Goal: Information Seeking & Learning: Learn about a topic

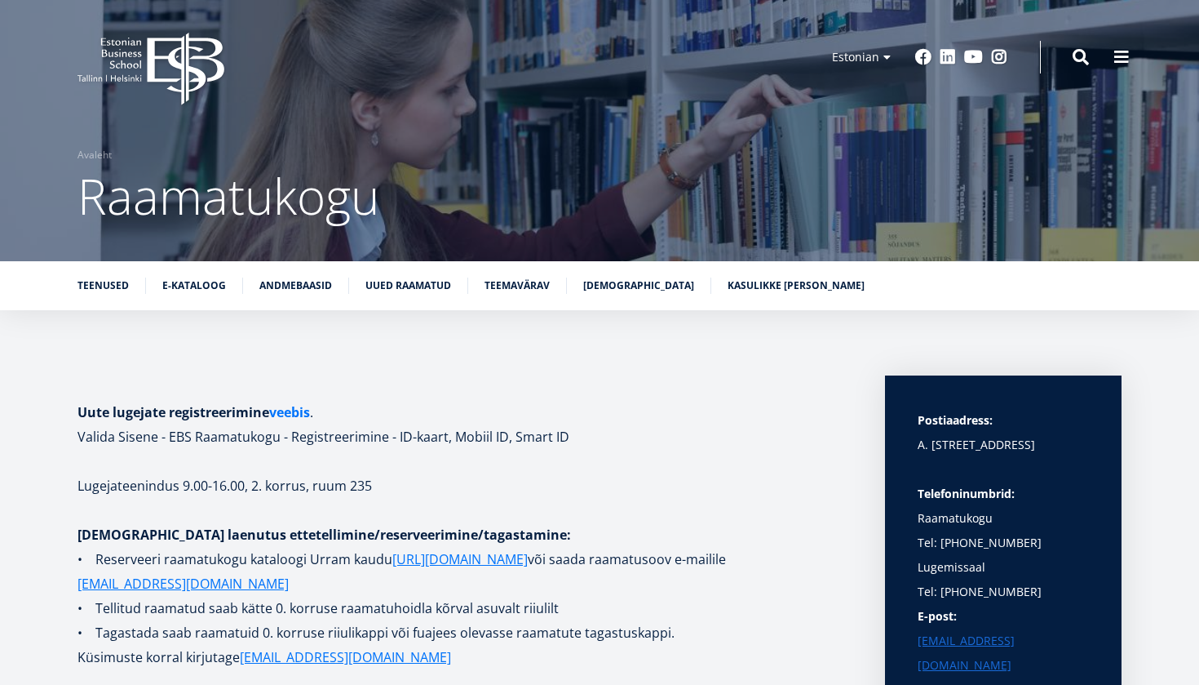
click at [308, 412] on link "veebis" at bounding box center [289, 412] width 41 height 24
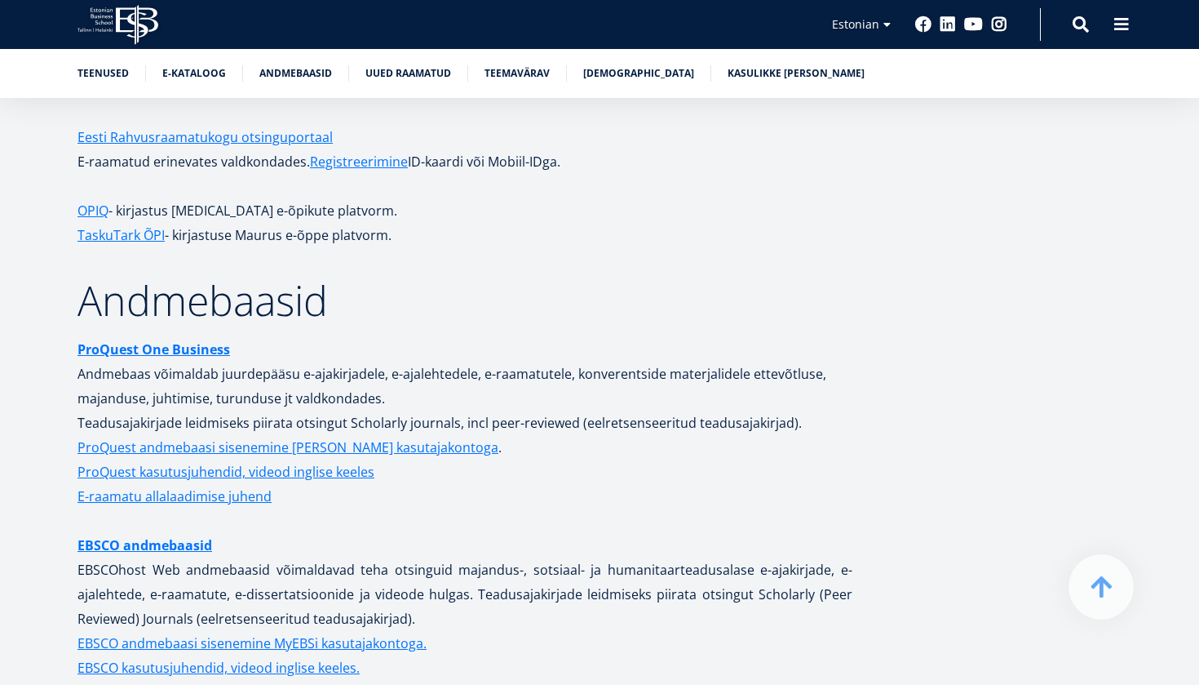
scroll to position [2974, 0]
click at [141, 341] on strong "ProQuest One Business" at bounding box center [154, 350] width 153 height 18
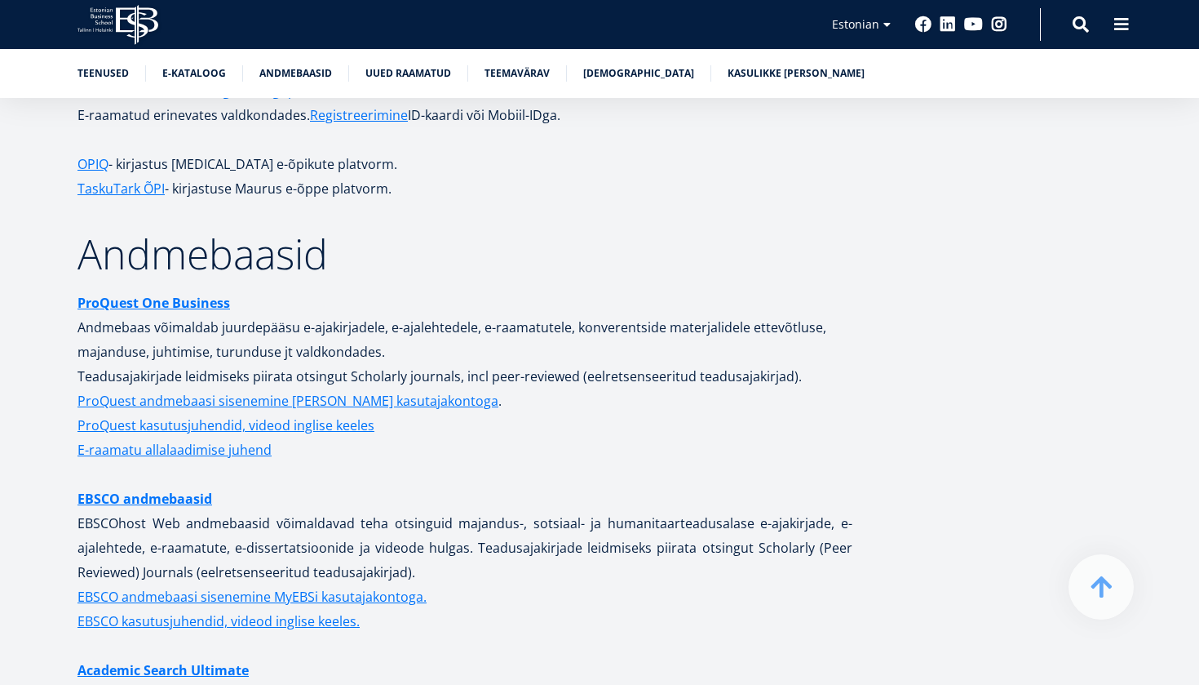
scroll to position [3029, 0]
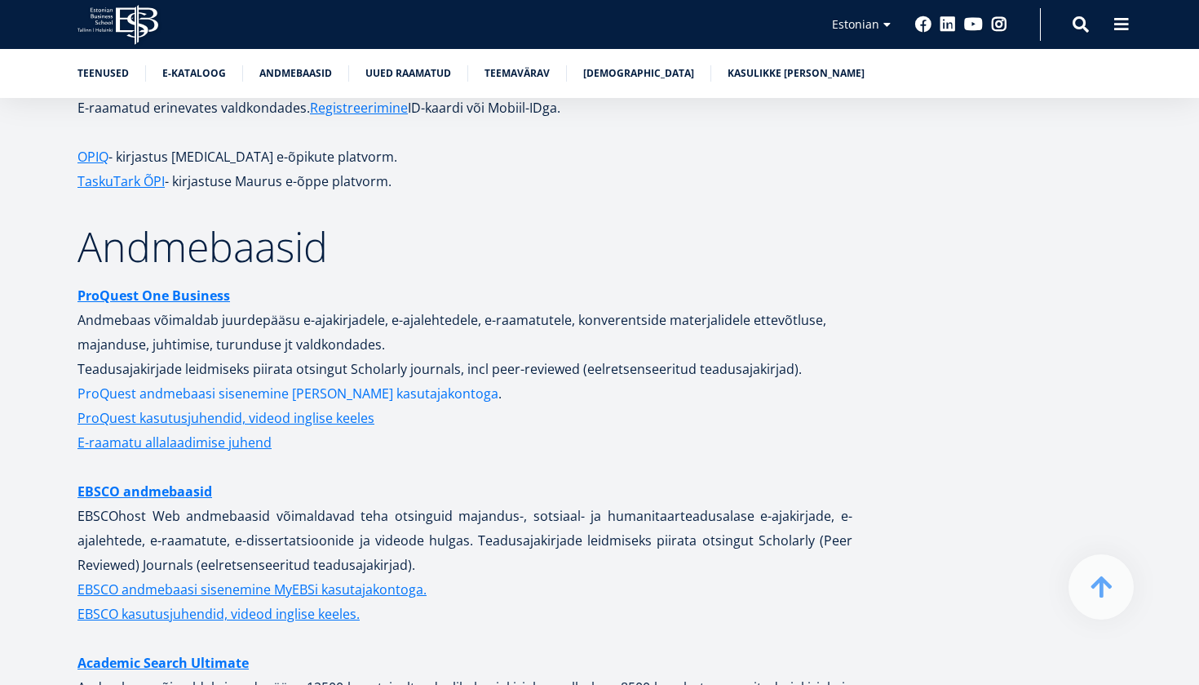
click at [361, 381] on link "ProQuest andmebaasi sisenemine [PERSON_NAME] kasutajakontoga" at bounding box center [288, 393] width 421 height 24
click at [175, 479] on link "EBSCO andmebaasid" at bounding box center [145, 491] width 135 height 24
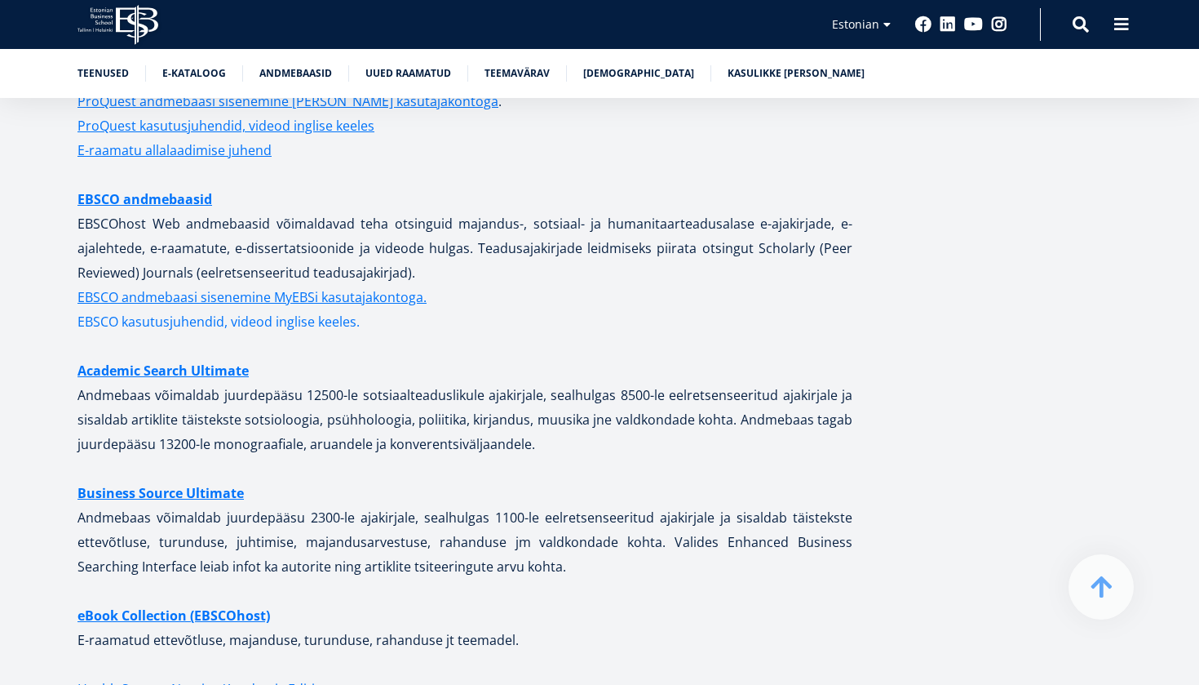
scroll to position [3359, 0]
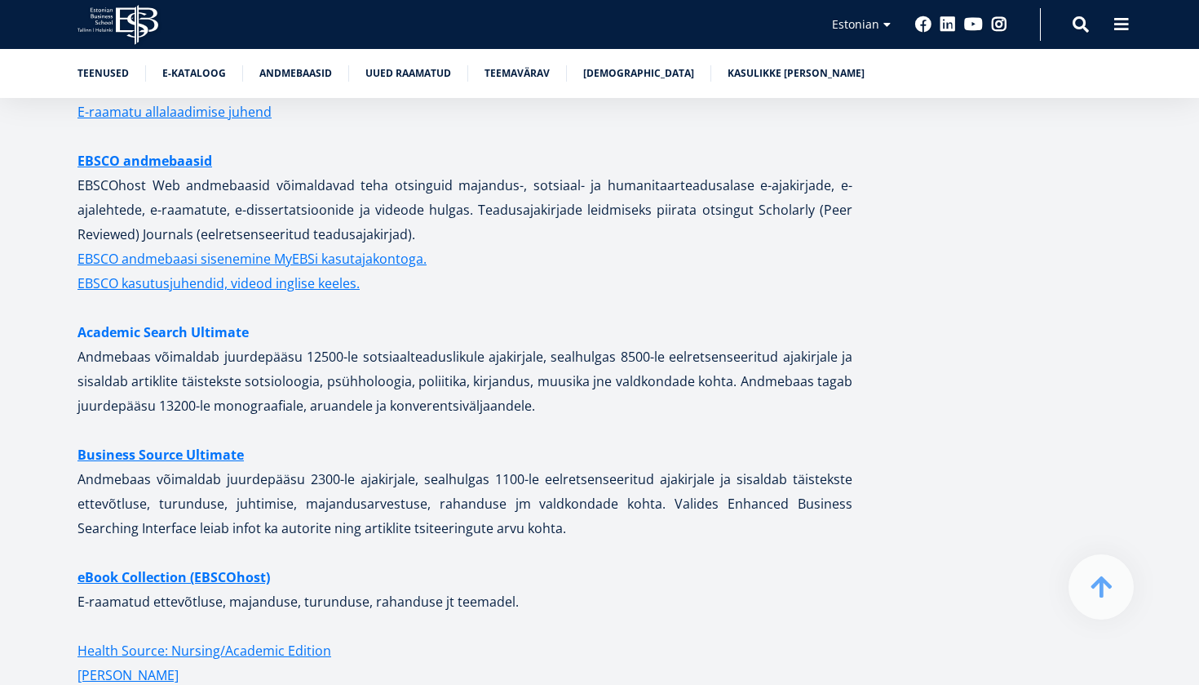
click at [206, 320] on link "Academic Search Ultimate" at bounding box center [163, 332] width 171 height 24
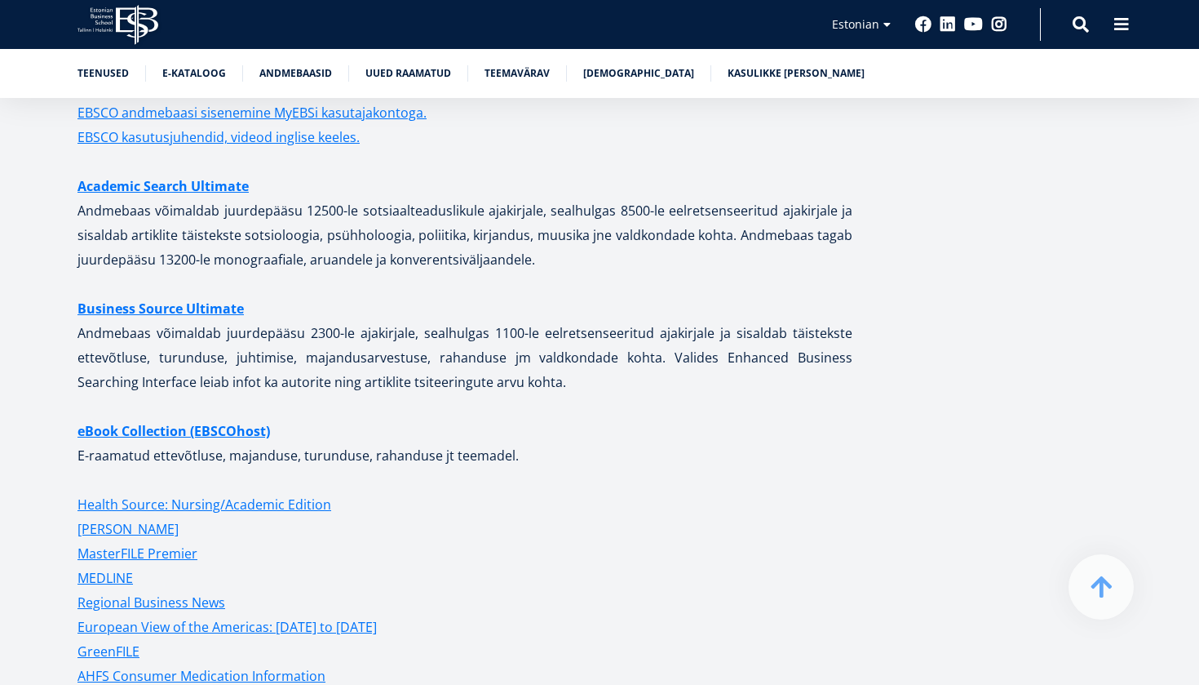
scroll to position [3531, 0]
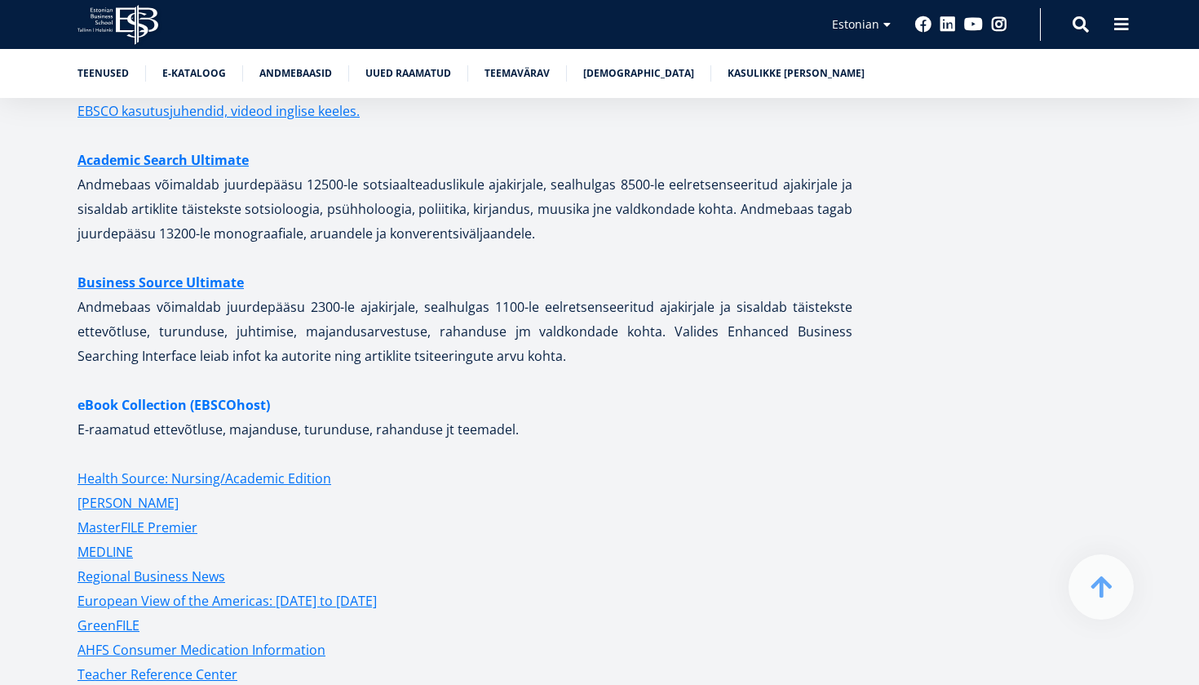
click at [189, 396] on strong "eBook Collection (EBSCOhost)" at bounding box center [174, 405] width 193 height 18
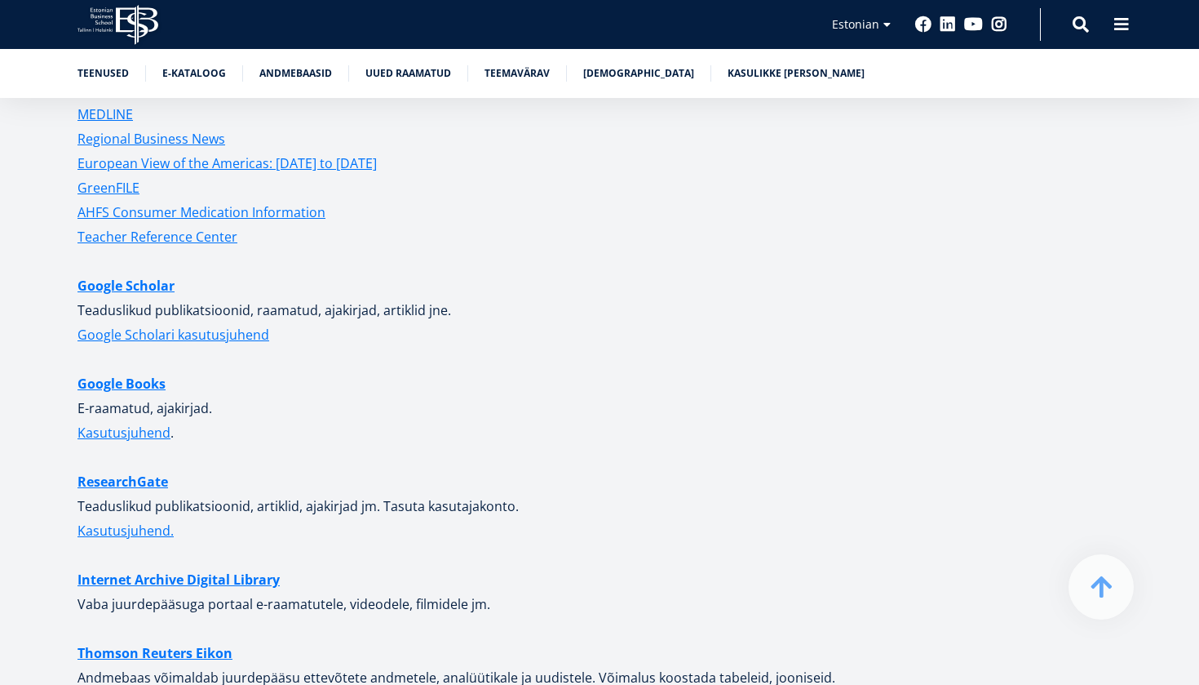
scroll to position [3979, 0]
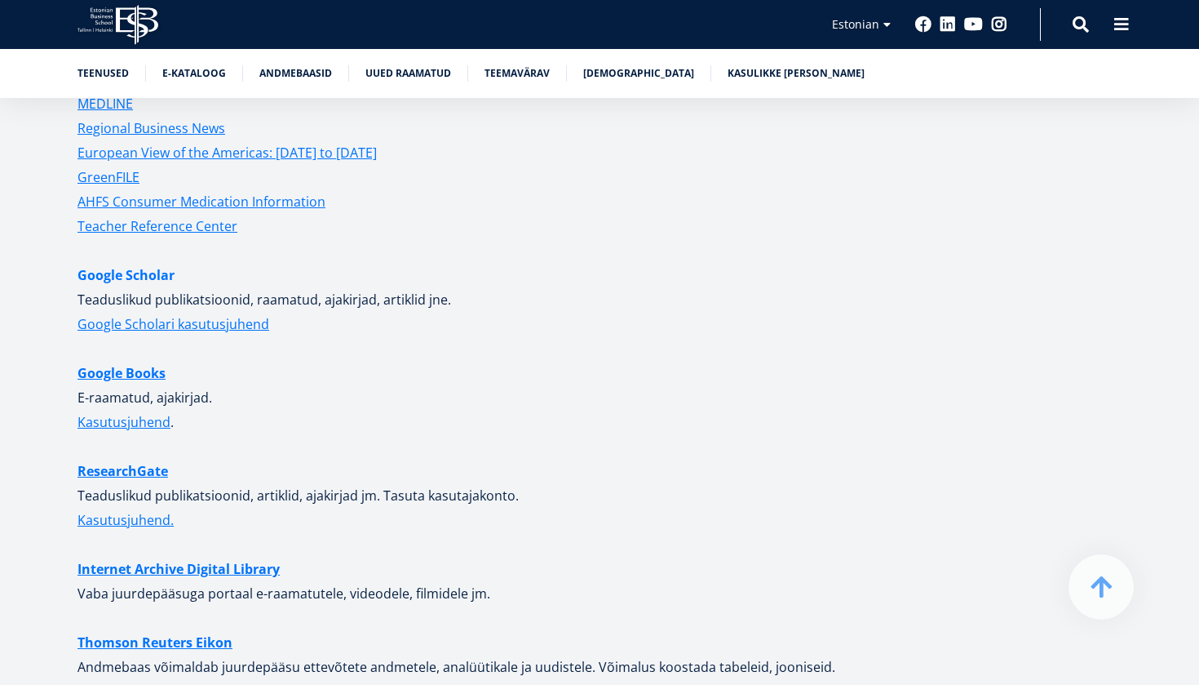
click at [141, 263] on link "Google Scholar" at bounding box center [126, 275] width 97 height 24
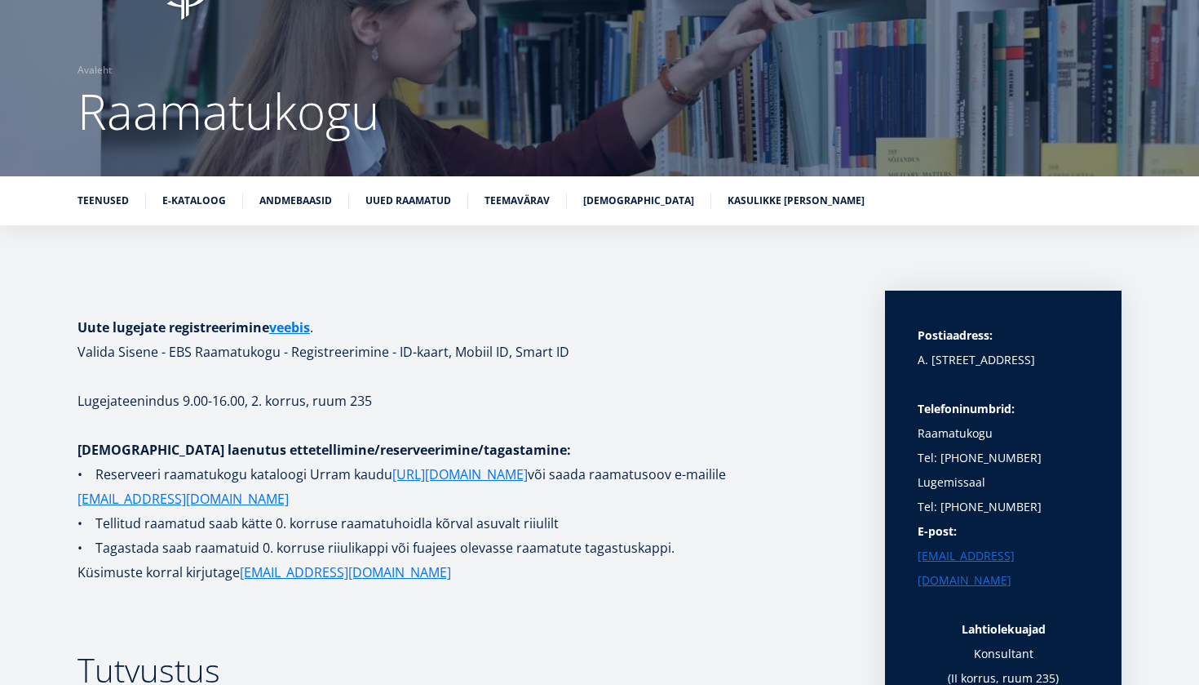
scroll to position [49, 0]
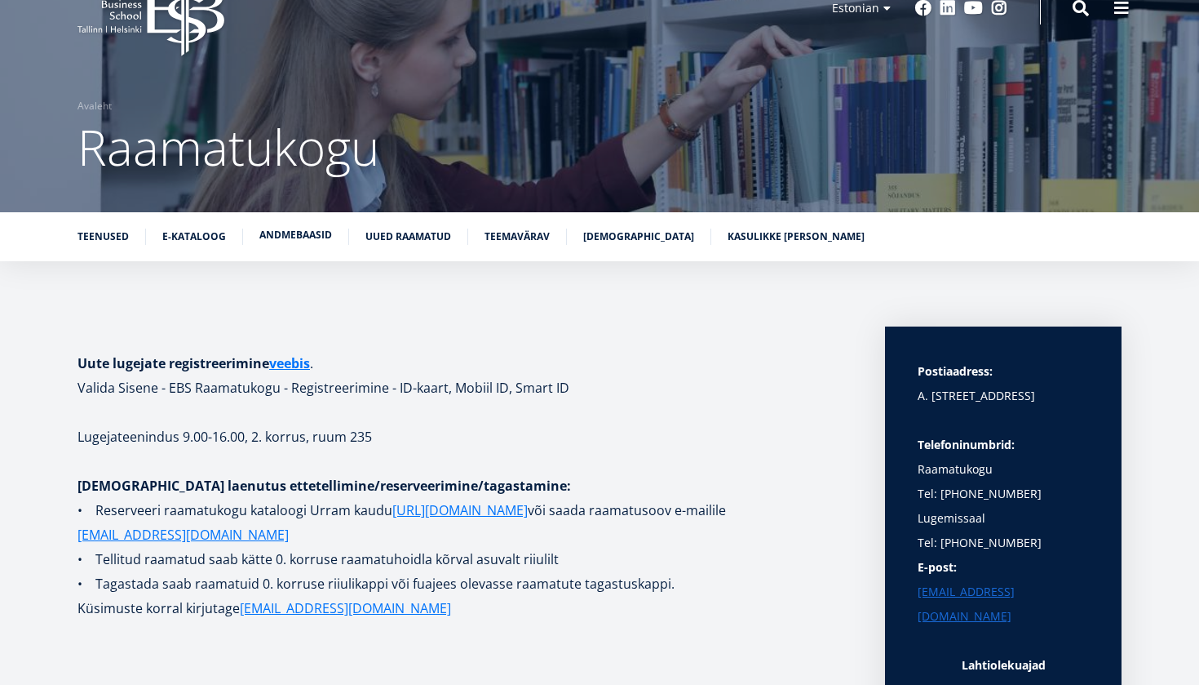
click at [309, 233] on link "Andmebaasid" at bounding box center [295, 235] width 73 height 16
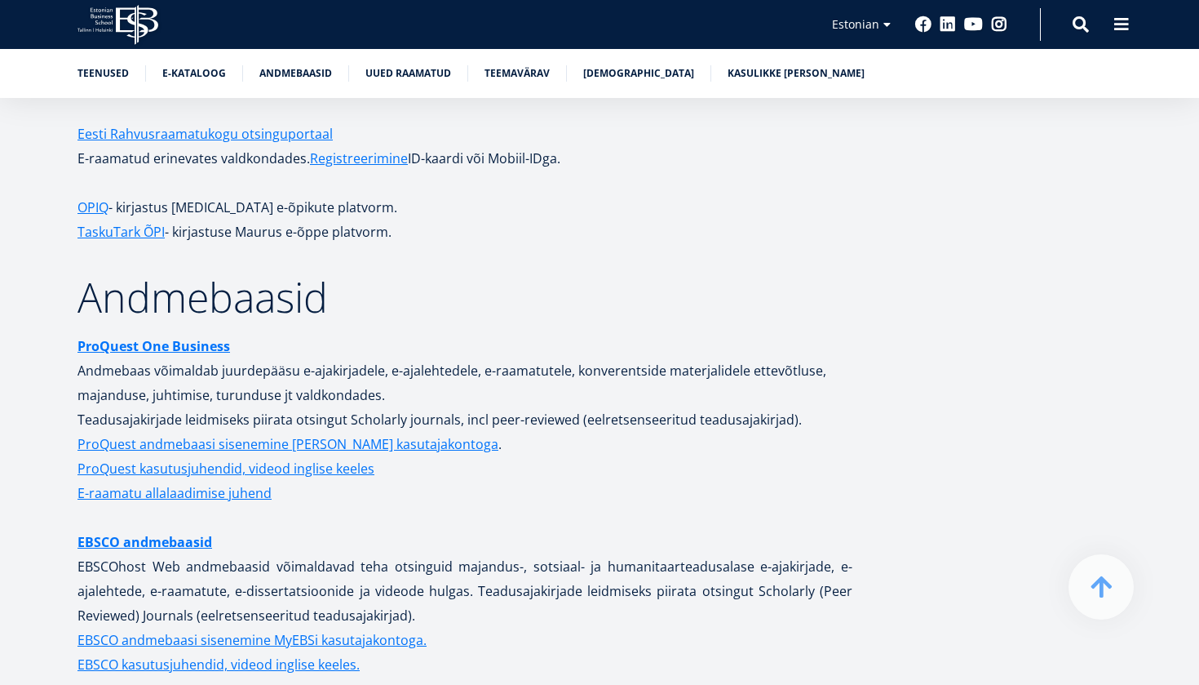
scroll to position [3004, 0]
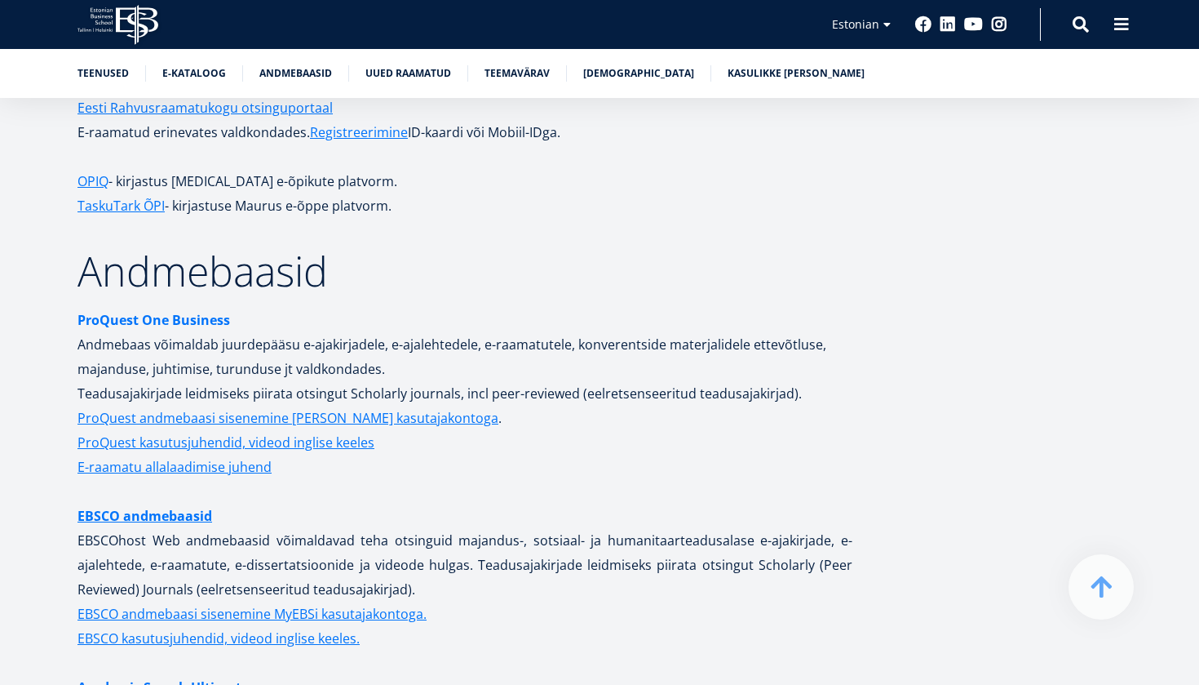
click at [201, 311] on strong "ProQuest One Business" at bounding box center [154, 320] width 153 height 18
